Goal: Communication & Community: Ask a question

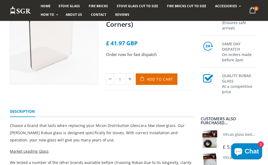
scroll to position [80, 0]
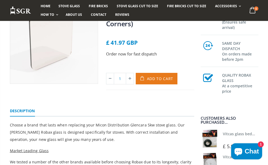
click at [161, 79] on span "Add to Cart" at bounding box center [160, 78] width 26 height 5
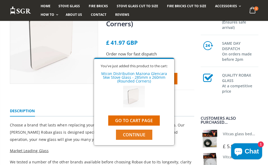
click at [136, 138] on button "Continue" at bounding box center [134, 134] width 36 height 10
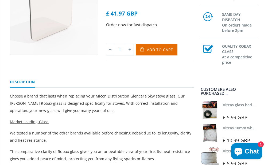
scroll to position [27, 0]
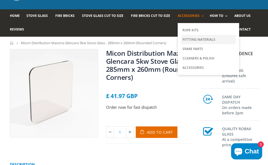
click at [202, 39] on link "Fittting Materials" at bounding box center [208, 39] width 55 height 9
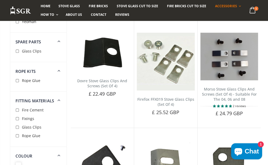
scroll to position [294, 0]
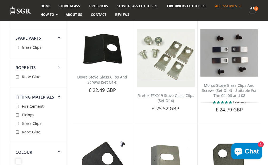
click at [18, 46] on input "checkbox" at bounding box center [18, 47] width 5 height 5
checkbox input "true"
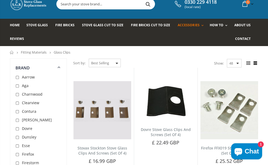
scroll to position [27, 0]
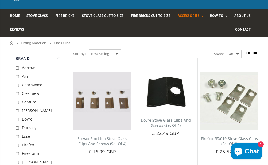
click at [258, 150] on span "Chat" at bounding box center [252, 151] width 14 height 8
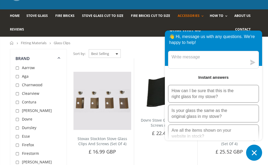
scroll to position [0, 0]
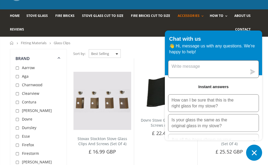
click at [233, 73] on textarea "Message us" at bounding box center [207, 68] width 79 height 17
click at [145, 32] on ul "Home Stove Glass Fire Bricks Stove Glass Cut To Size Fire Bricks Cut To Size Ac…" at bounding box center [134, 22] width 249 height 27
click at [247, 26] on link "Contact" at bounding box center [245, 30] width 20 height 14
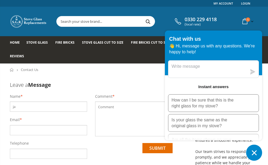
type input "j"
type input "James Baker"
type input "bakerjames@live.com"
type input "07478616864"
click at [130, 123] on textarea at bounding box center [134, 118] width 78 height 35
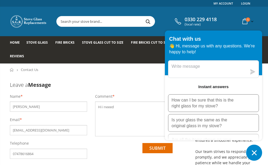
drag, startPoint x: 25, startPoint y: 2, endPoint x: 116, endPoint y: 107, distance: 138.6
click at [117, 107] on textarea "Hi i neeed" at bounding box center [134, 118] width 78 height 35
click at [111, 107] on textarea "Hi i neeed" at bounding box center [134, 118] width 78 height 35
click at [132, 105] on textarea "Hi i need" at bounding box center [134, 118] width 78 height 35
click at [256, 153] on icon "Chat window" at bounding box center [254, 152] width 8 height 8
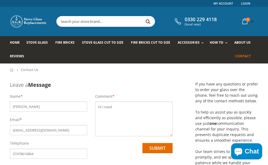
drag, startPoint x: 126, startPoint y: 106, endPoint x: 121, endPoint y: 105, distance: 5.9
click at [125, 106] on textarea "Hi i need" at bounding box center [134, 118] width 78 height 35
click at [105, 106] on textarea "Hi i need" at bounding box center [134, 118] width 78 height 35
drag, startPoint x: 113, startPoint y: 105, endPoint x: 103, endPoint y: 101, distance: 11.4
click at [103, 101] on textarea "Hi i need" at bounding box center [134, 118] width 78 height 35
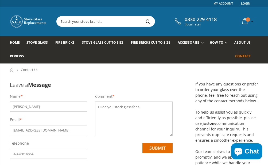
drag, startPoint x: 1, startPoint y: 1, endPoint x: 142, endPoint y: 105, distance: 174.9
click at [141, 105] on textarea "Hi do you stock glass for a" at bounding box center [134, 118] width 78 height 35
drag, startPoint x: 68, startPoint y: 5, endPoint x: 171, endPoint y: 106, distance: 143.3
click at [171, 106] on textarea "Hi do you stock glass for a Mazona Glencara" at bounding box center [134, 118] width 78 height 35
drag, startPoint x: 69, startPoint y: 1, endPoint x: 120, endPoint y: 115, distance: 124.3
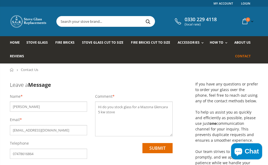
click at [120, 115] on textarea "Hi do you stock glass for a Mazona Glencara 5 kw stove" at bounding box center [134, 118] width 78 height 35
drag, startPoint x: 117, startPoint y: 111, endPoint x: 178, endPoint y: 112, distance: 60.7
click at [119, 112] on textarea "Hi do you stock glass for a Mazona Glencara 5 kw stove? I also need the 4 fixin…" at bounding box center [134, 118] width 78 height 35
click at [129, 113] on textarea "Hi do you stock glass for a Mazona Glencara 5 kw stove? I also need the 4 fixin…" at bounding box center [134, 118] width 78 height 35
click at [136, 117] on textarea "Hi do you stock glass for a Mazona Glencara 5 kw stove? I also need the 4 fixin…" at bounding box center [134, 118] width 78 height 35
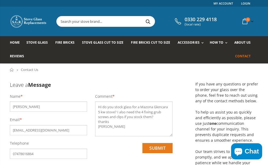
type textarea "Hi do you stock glass for a Mazona Glencara 5 kw stove? I also need the 4 fixin…"
click at [154, 147] on input "submit" at bounding box center [158, 148] width 30 height 10
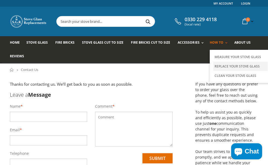
click at [254, 66] on link "Replace Your Stove Glass" at bounding box center [240, 65] width 55 height 9
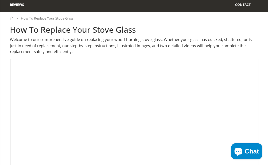
scroll to position [9, 0]
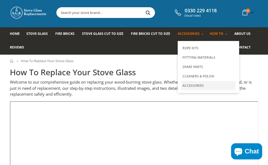
click at [190, 86] on link "Accessories" at bounding box center [208, 85] width 55 height 9
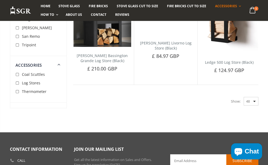
scroll to position [321, 0]
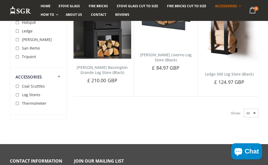
click at [16, 103] on input "checkbox" at bounding box center [18, 103] width 5 height 5
checkbox input "true"
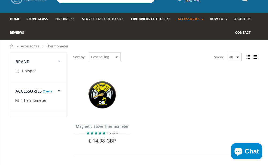
scroll to position [22, 0]
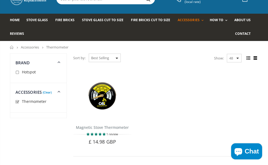
click at [18, 100] on input "checkbox" at bounding box center [18, 101] width 5 height 5
checkbox input "false"
